Goal: Task Accomplishment & Management: Use online tool/utility

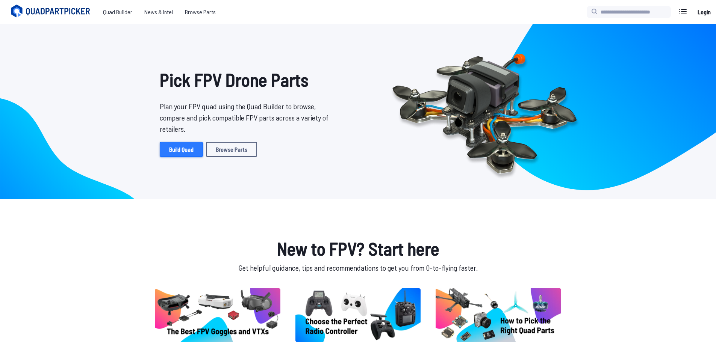
click at [185, 150] on link "Build Quad" at bounding box center [181, 149] width 43 height 15
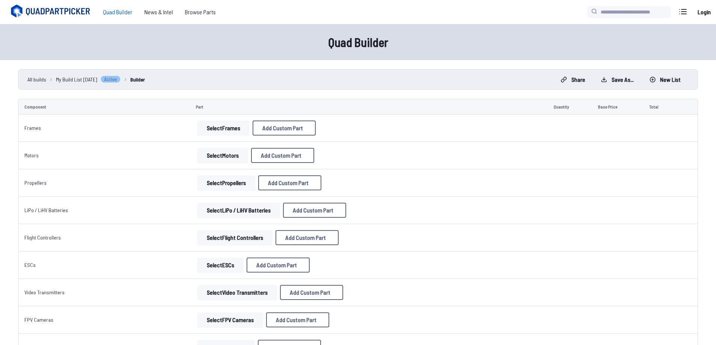
click at [221, 127] on button "Select Frames" at bounding box center [223, 128] width 52 height 15
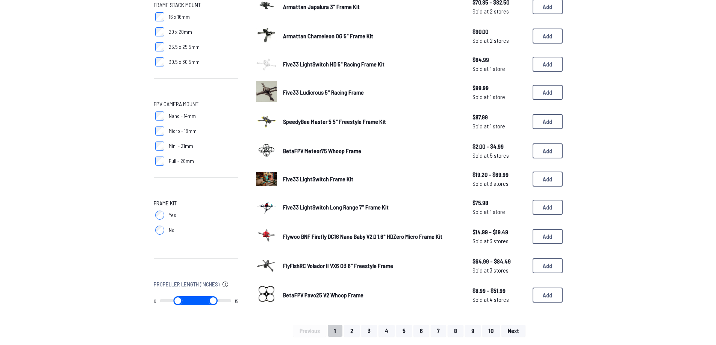
scroll to position [376, 0]
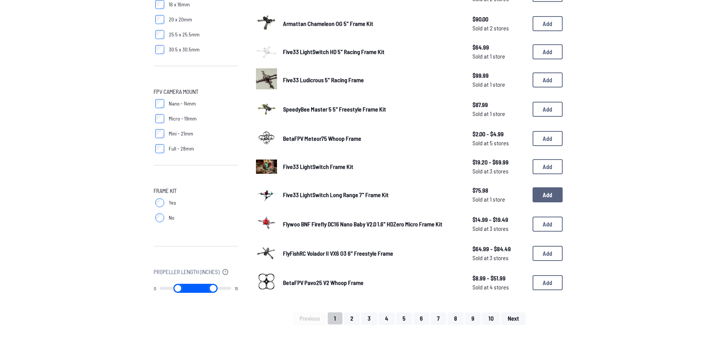
click at [554, 194] on button "Add" at bounding box center [548, 195] width 30 height 15
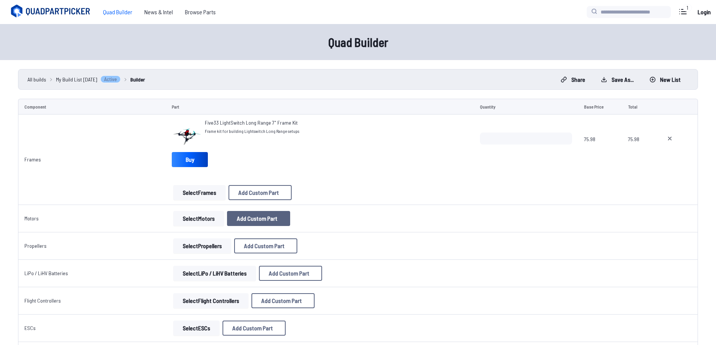
click at [263, 216] on span "Add Custom Part" at bounding box center [257, 219] width 41 height 6
select select "**********"
click at [441, 66] on button at bounding box center [432, 71] width 18 height 11
click at [200, 218] on button "Select Motors" at bounding box center [198, 218] width 51 height 15
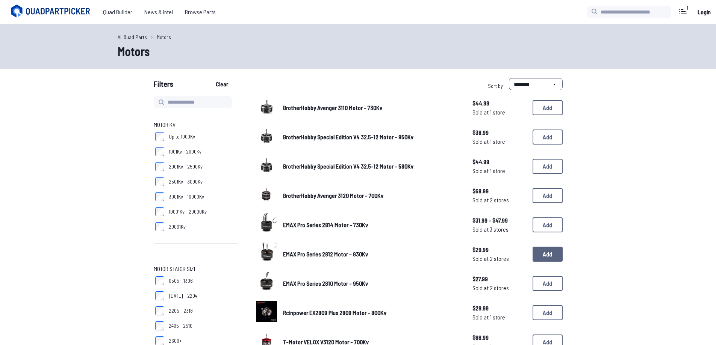
click at [548, 254] on button "Add" at bounding box center [548, 254] width 30 height 15
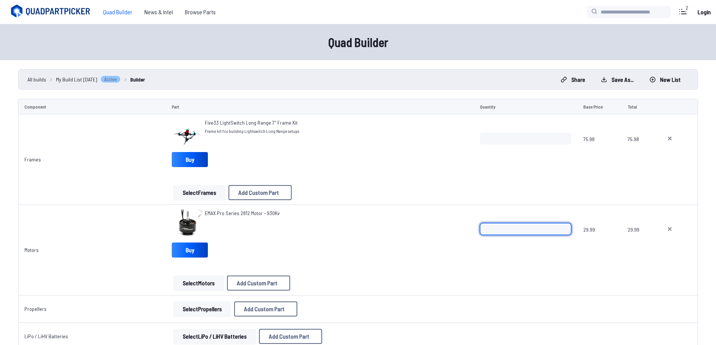
click at [564, 227] on input "*" at bounding box center [526, 229] width 92 height 12
type input "*"
click at [564, 227] on input "*" at bounding box center [526, 229] width 92 height 12
click at [483, 262] on span at bounding box center [526, 268] width 92 height 18
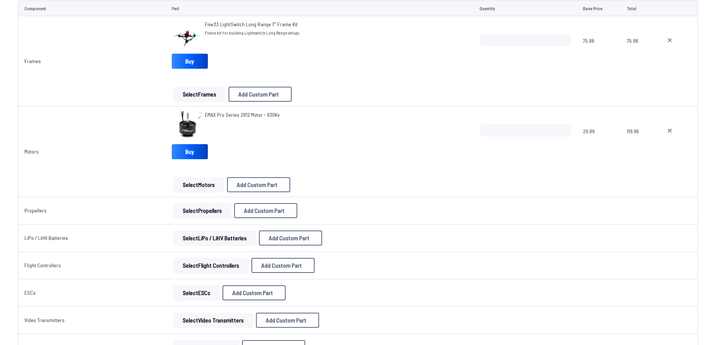
scroll to position [113, 0]
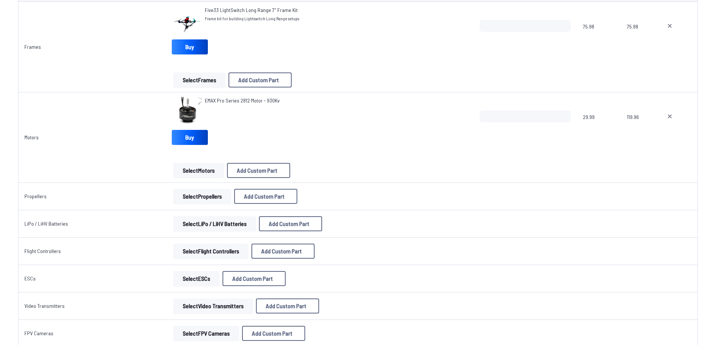
click at [203, 195] on button "Select Propellers" at bounding box center [202, 196] width 58 height 15
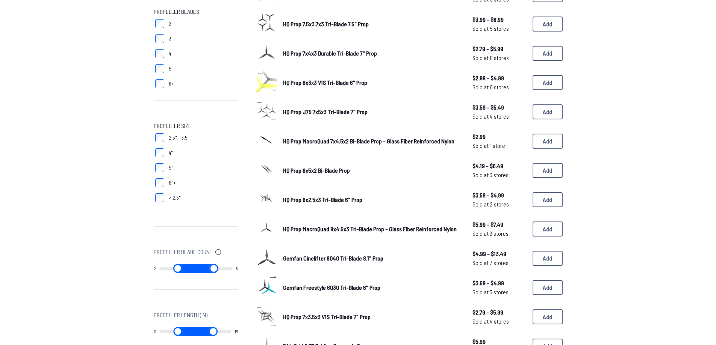
scroll to position [113, 0]
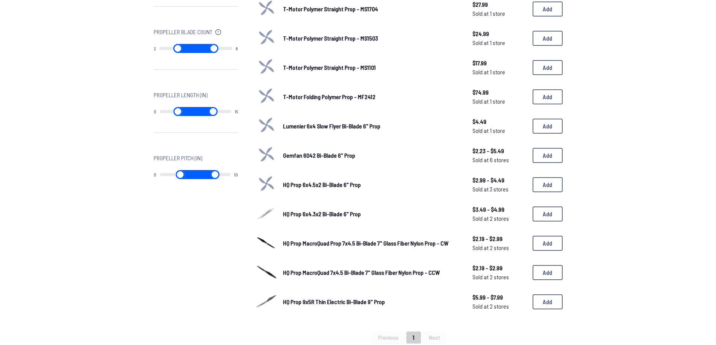
scroll to position [376, 0]
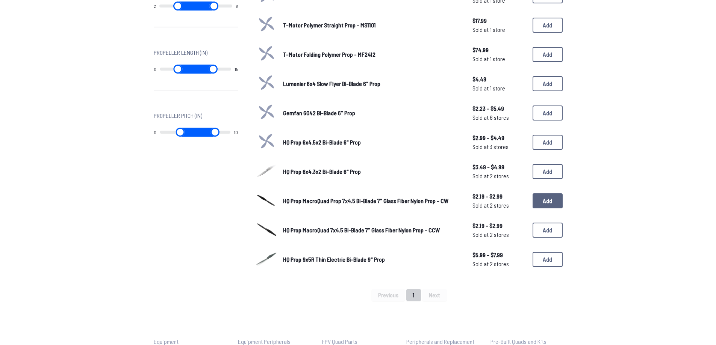
click at [542, 199] on button "Add" at bounding box center [548, 201] width 30 height 15
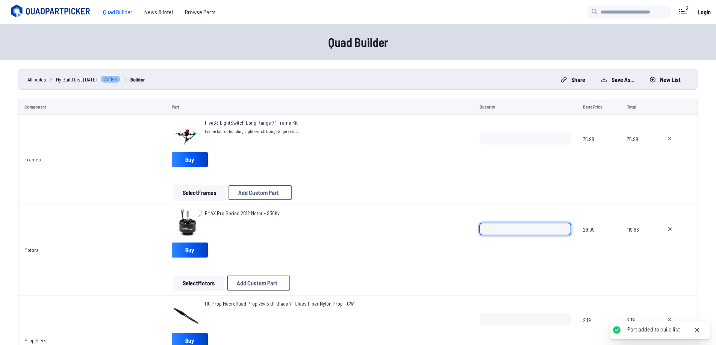
click at [549, 232] on input "*" at bounding box center [526, 229] width 92 height 12
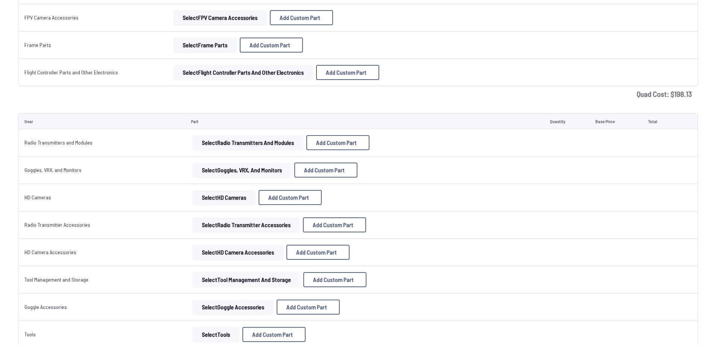
scroll to position [714, 0]
